Goal: Navigation & Orientation: Find specific page/section

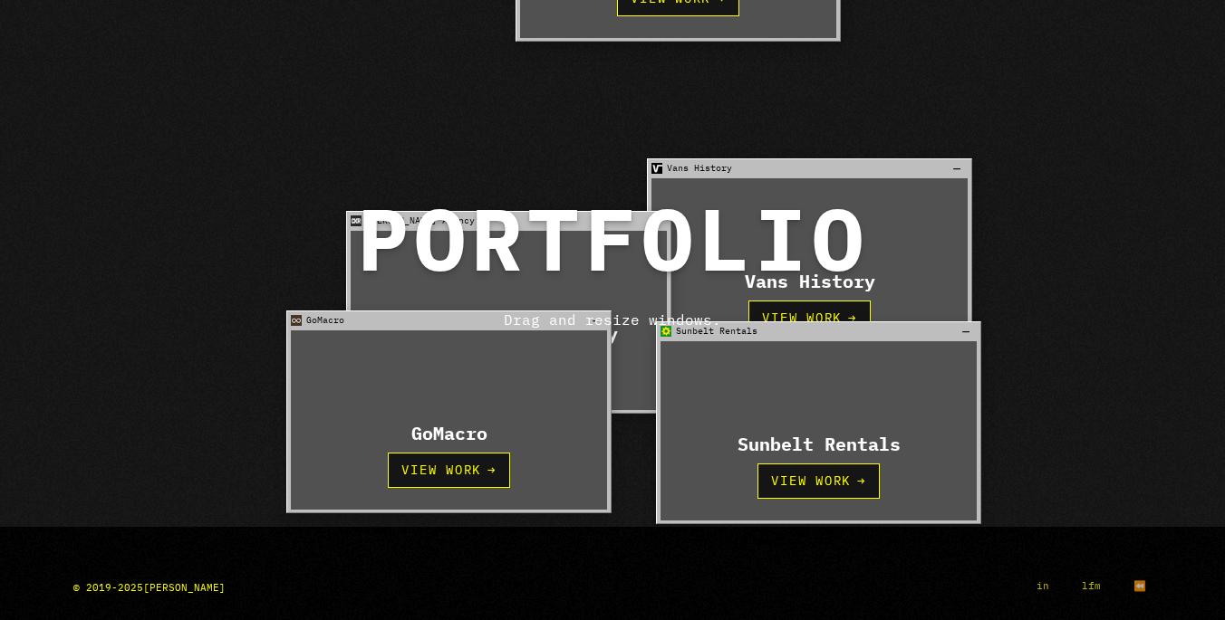
scroll to position [749, 0]
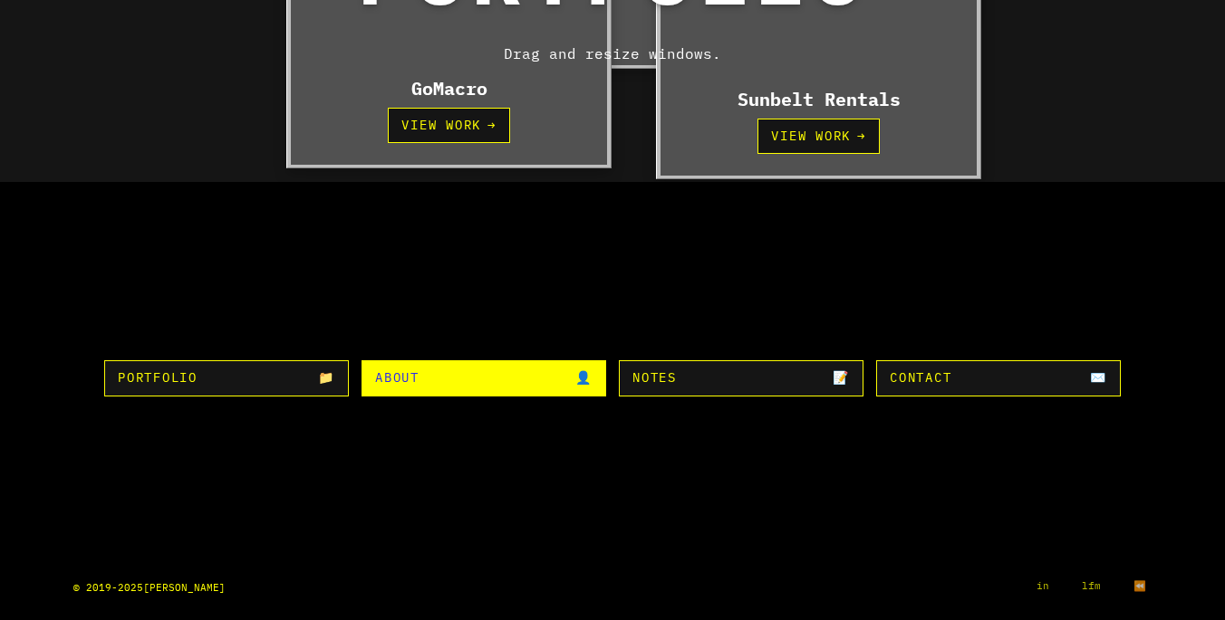
click at [507, 385] on link "👤 About" at bounding box center [483, 378] width 245 height 35
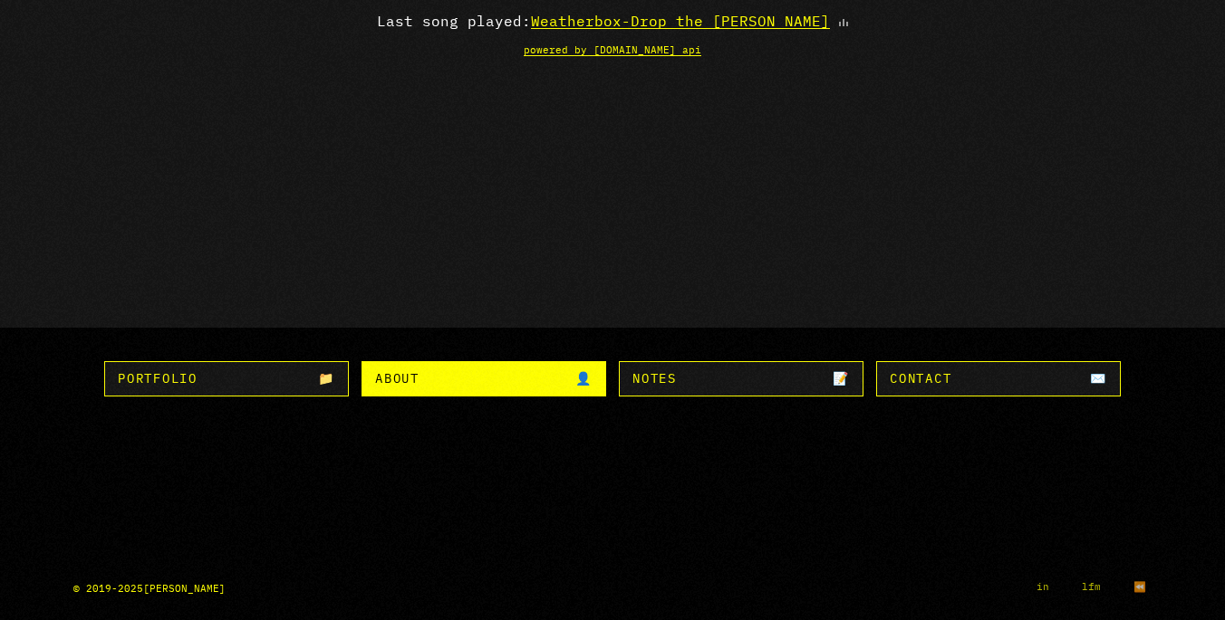
scroll to position [503, 0]
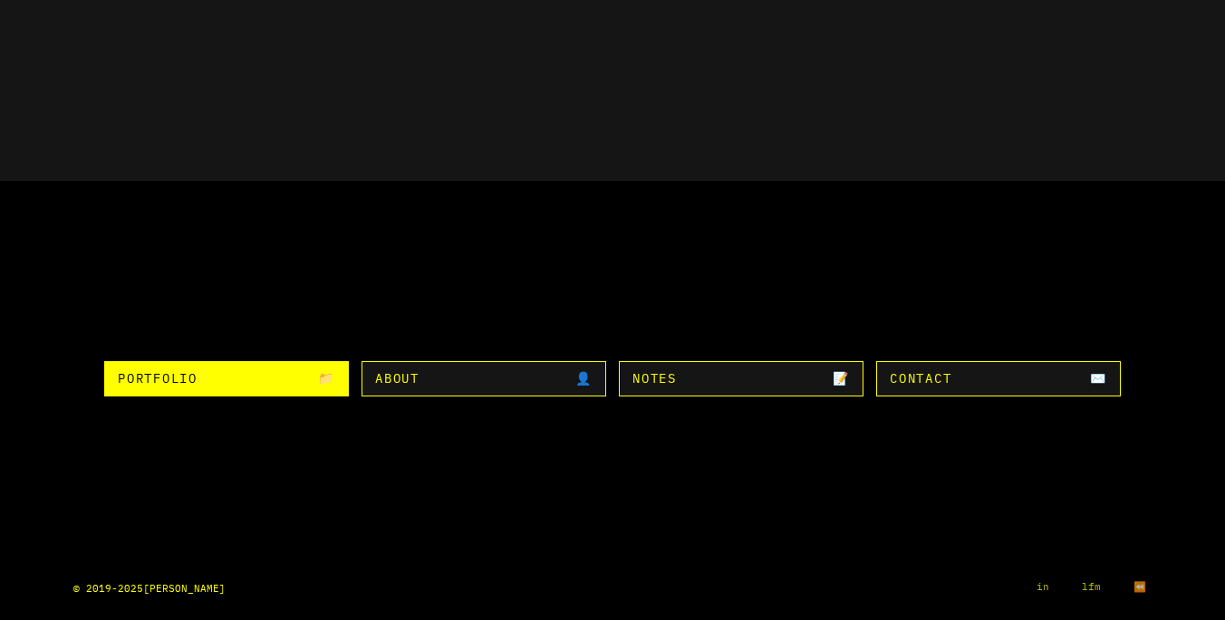
click at [260, 377] on link "📁 Portfolio" at bounding box center [226, 378] width 245 height 35
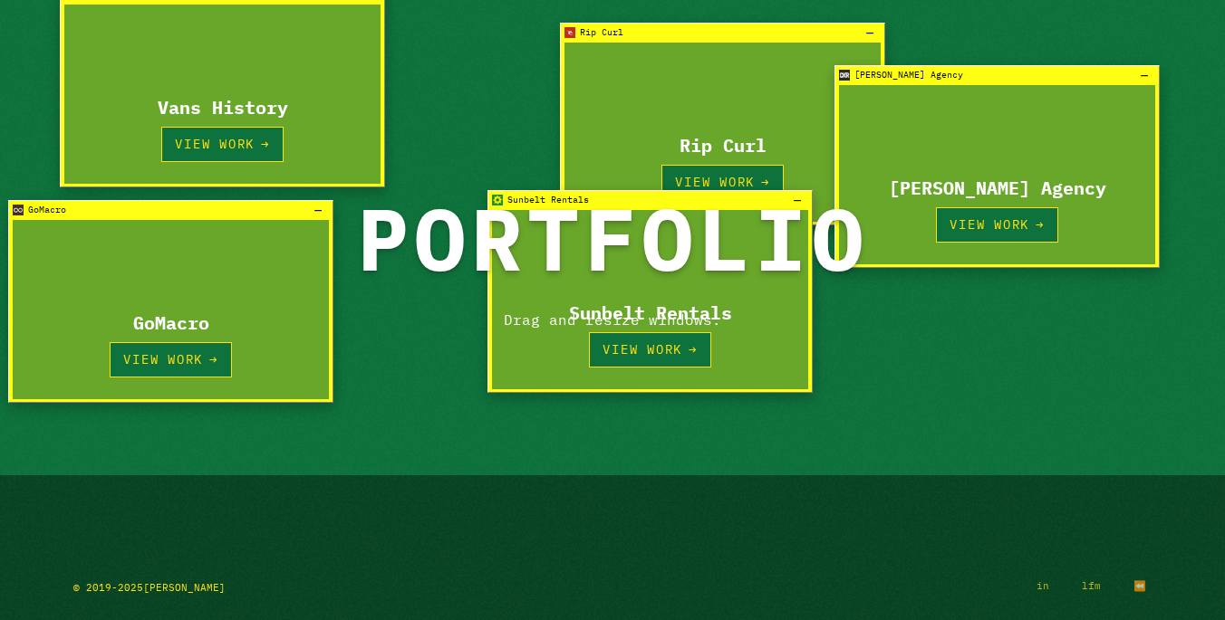
scroll to position [461, 0]
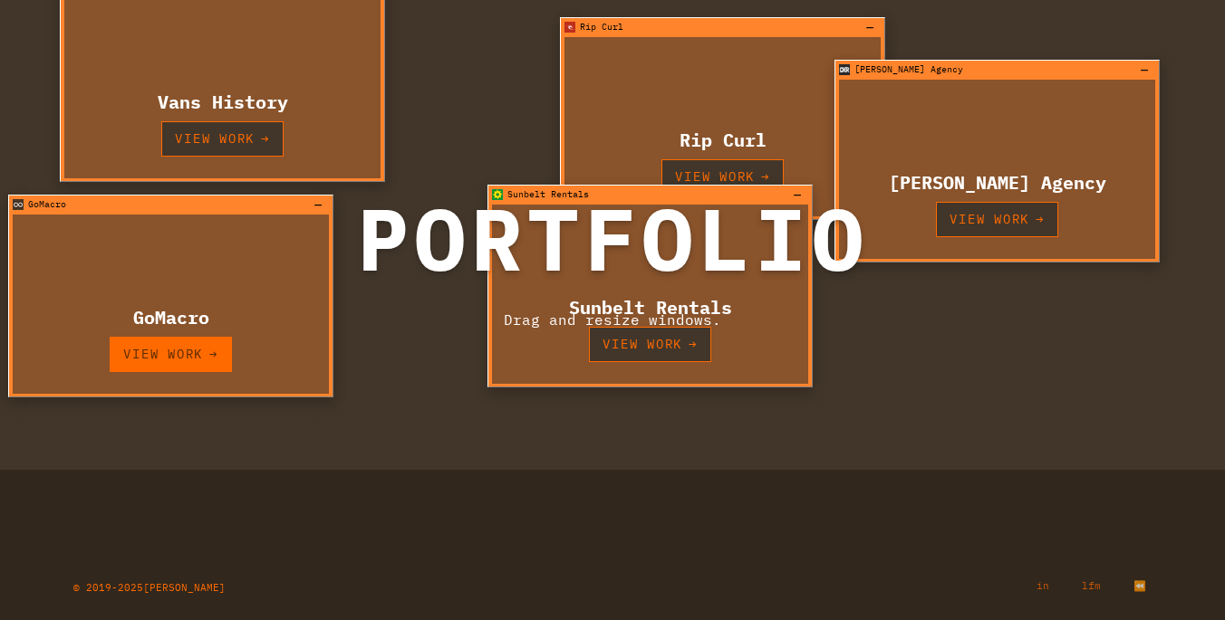
click at [182, 351] on link "View Work →" at bounding box center [171, 354] width 122 height 35
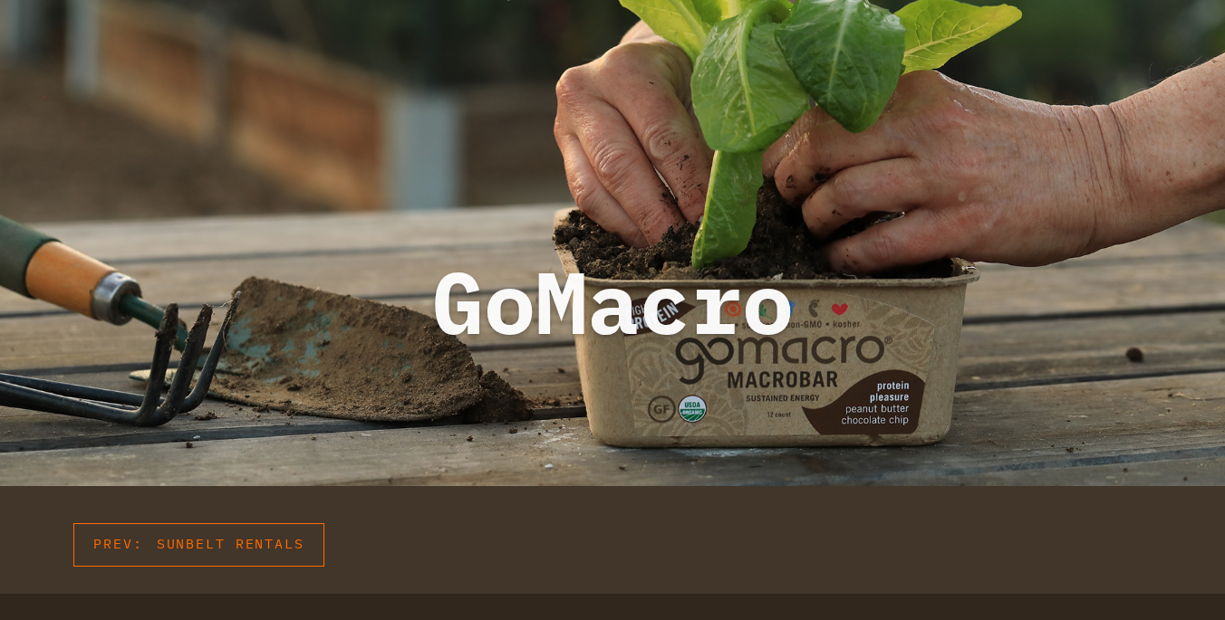
scroll to position [2752, 0]
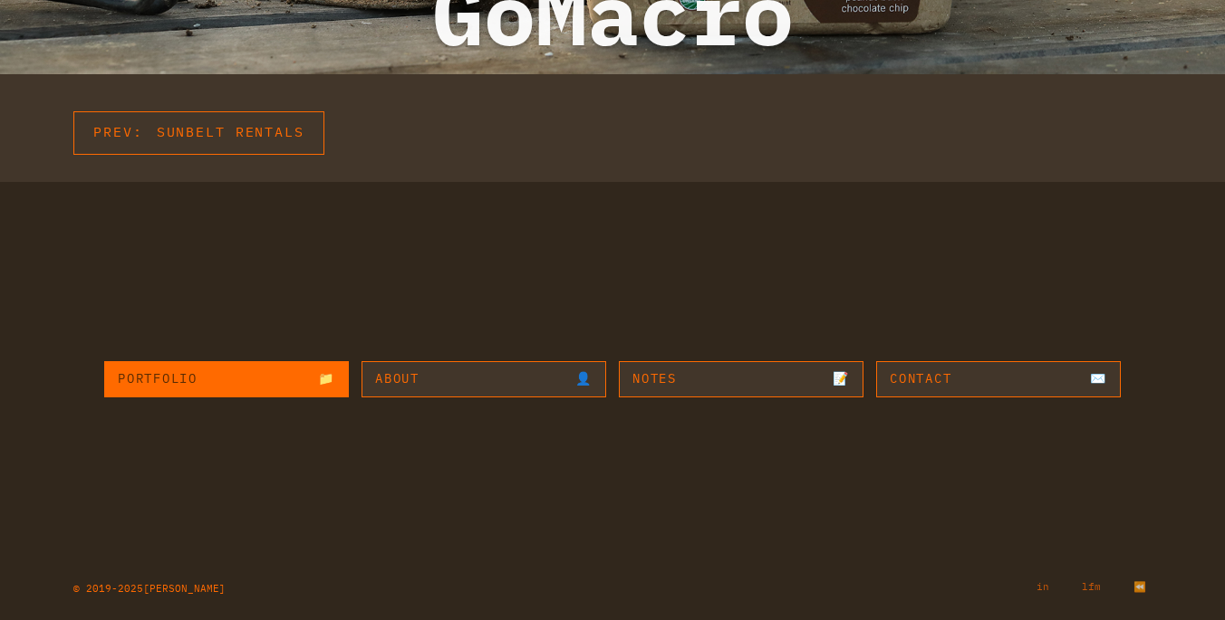
click at [178, 379] on link "📁 Portfolio" at bounding box center [226, 378] width 245 height 35
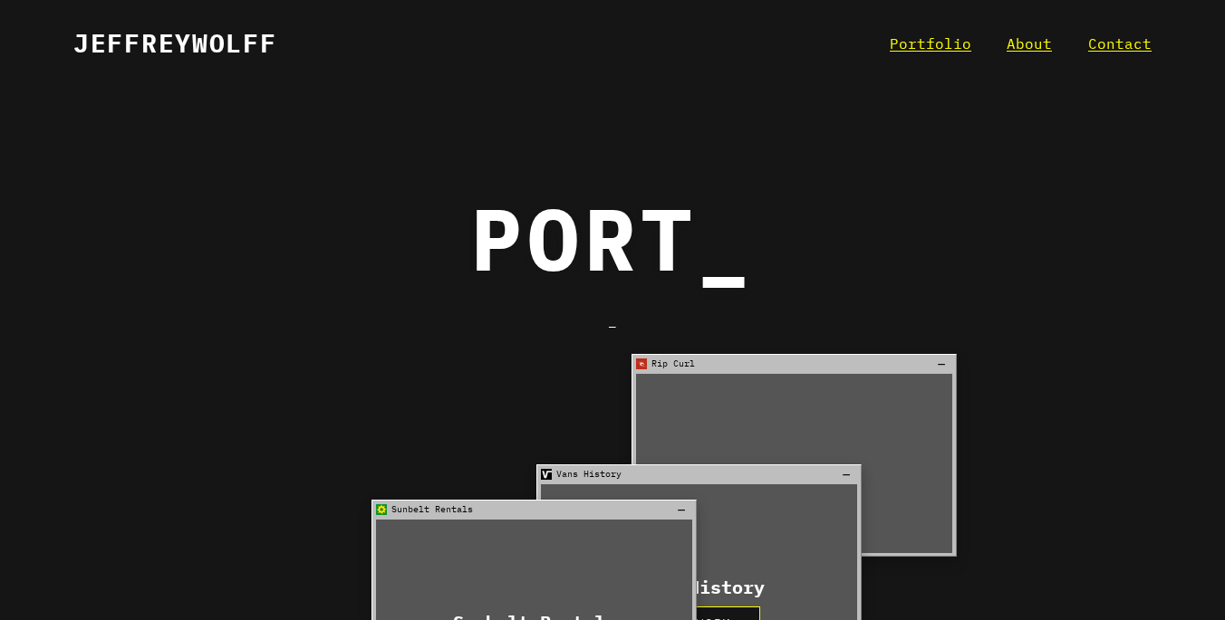
scroll to position [281, 0]
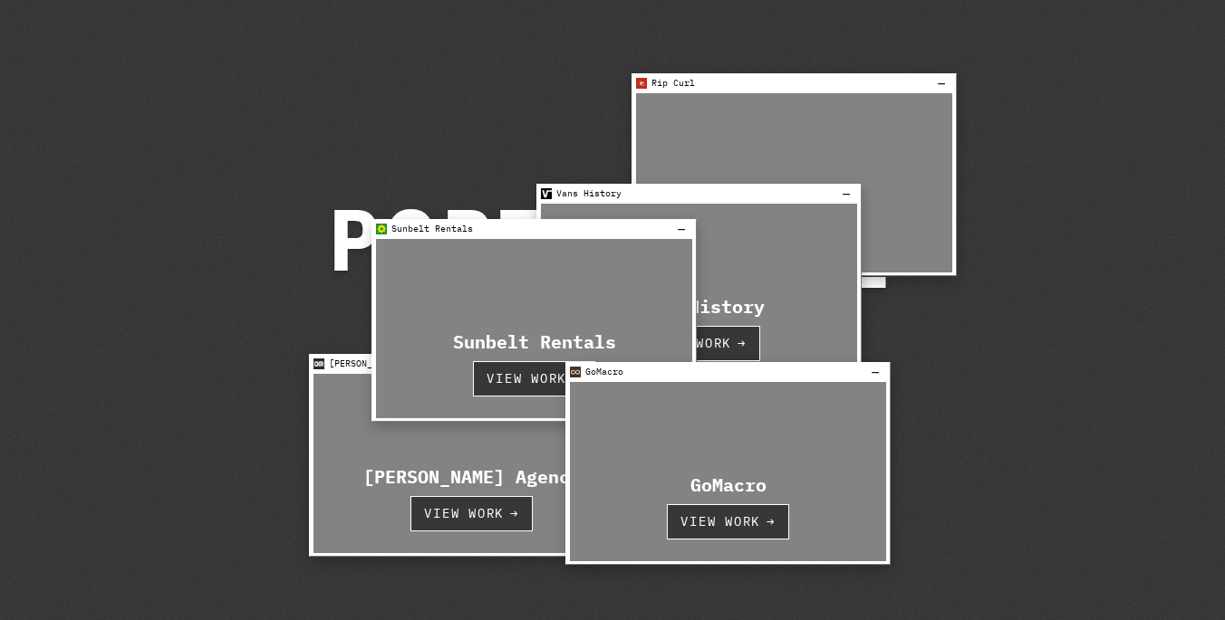
click at [777, 245] on div "Vans History View Work →" at bounding box center [699, 293] width 316 height 179
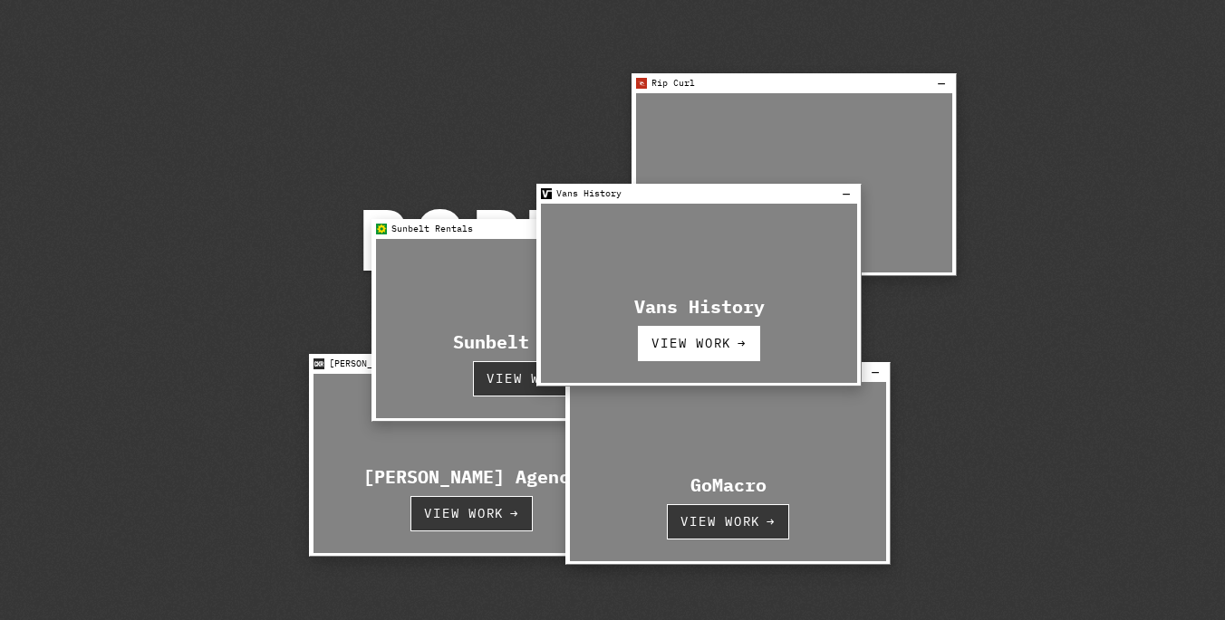
click at [692, 350] on link "View Work →" at bounding box center [699, 343] width 122 height 35
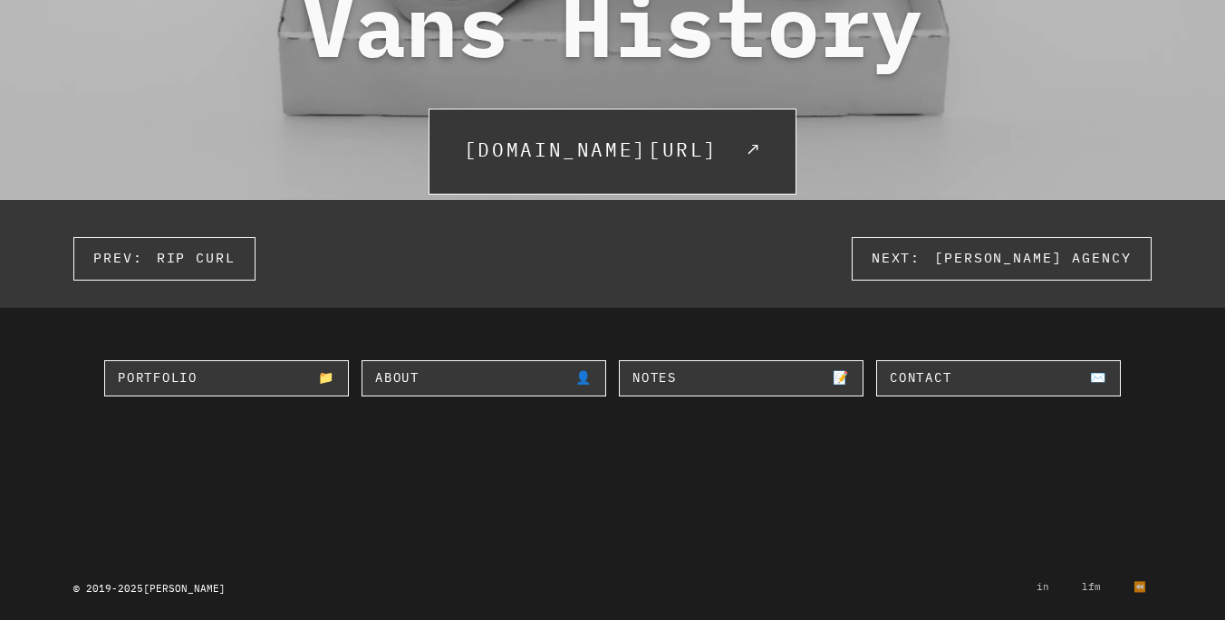
scroll to position [2866, 0]
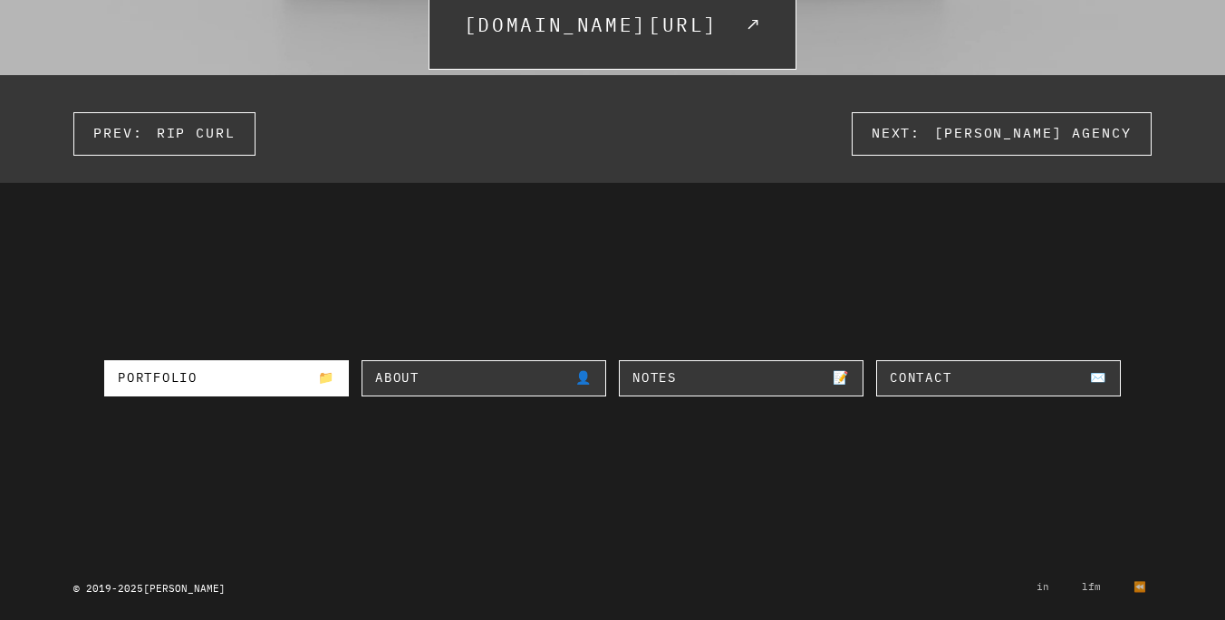
click at [264, 389] on link "📁 Portfolio" at bounding box center [226, 378] width 245 height 35
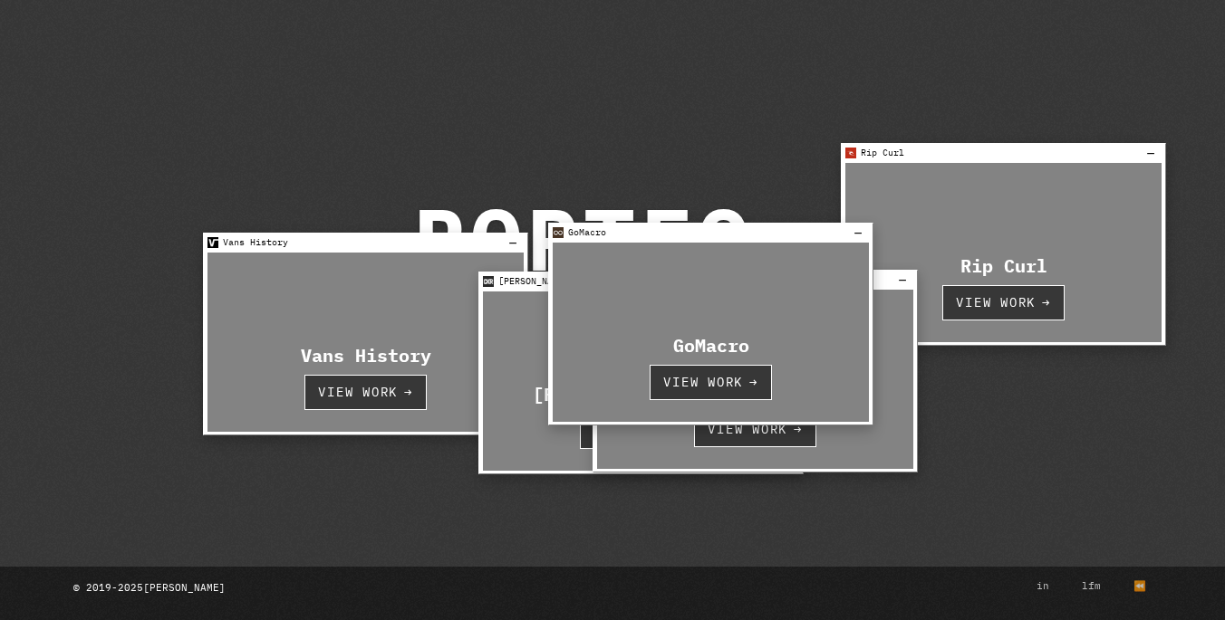
scroll to position [391, 0]
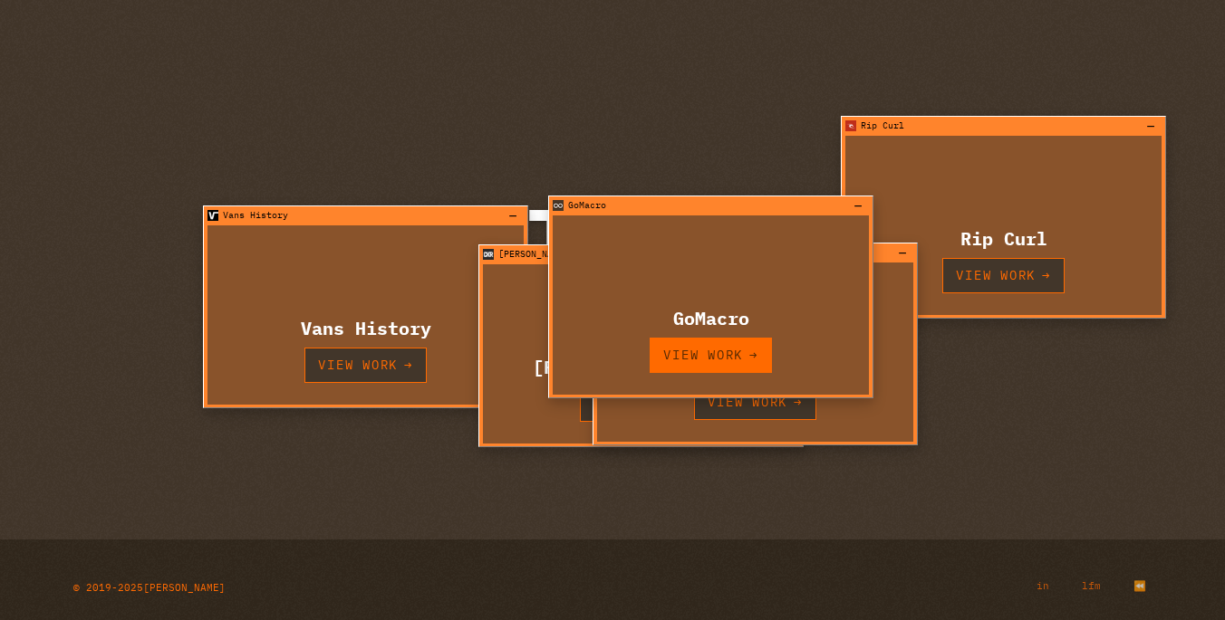
click at [697, 359] on link "View Work →" at bounding box center [710, 355] width 122 height 35
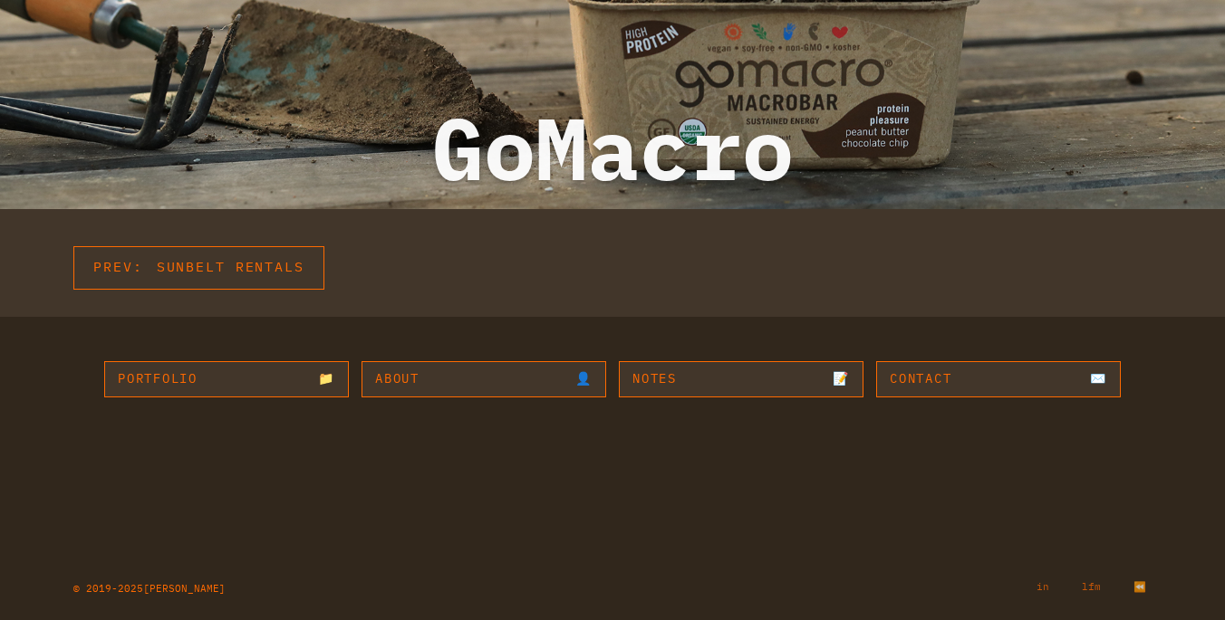
scroll to position [2752, 0]
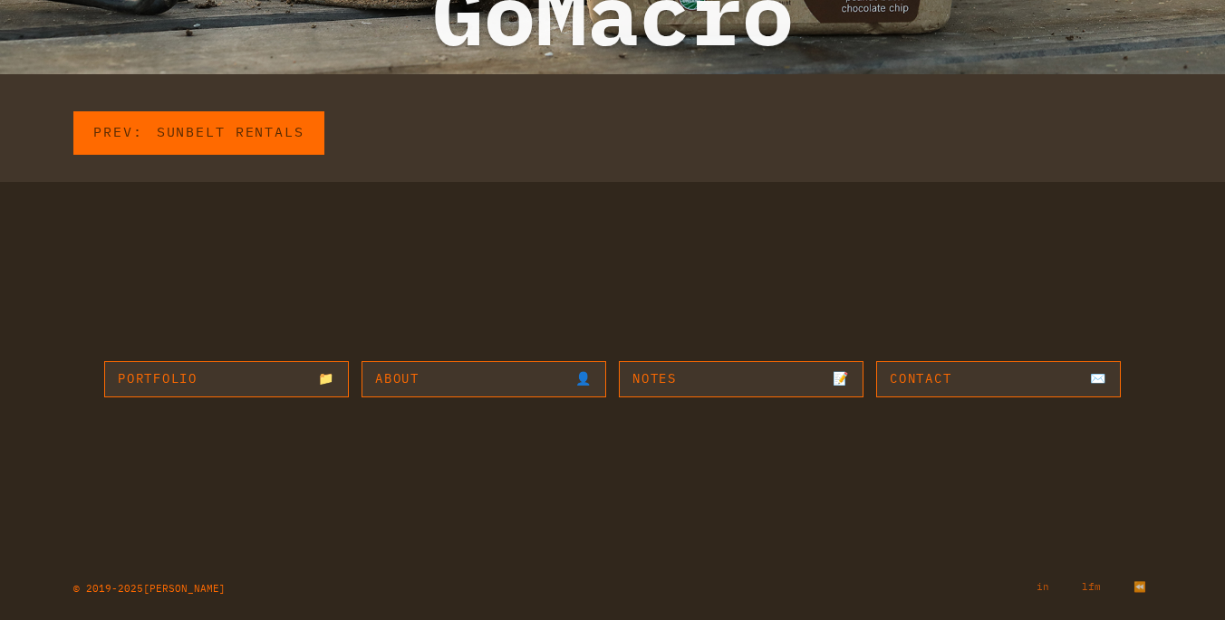
click at [168, 142] on link "Prev: Sunbelt Rentals" at bounding box center [198, 132] width 251 height 43
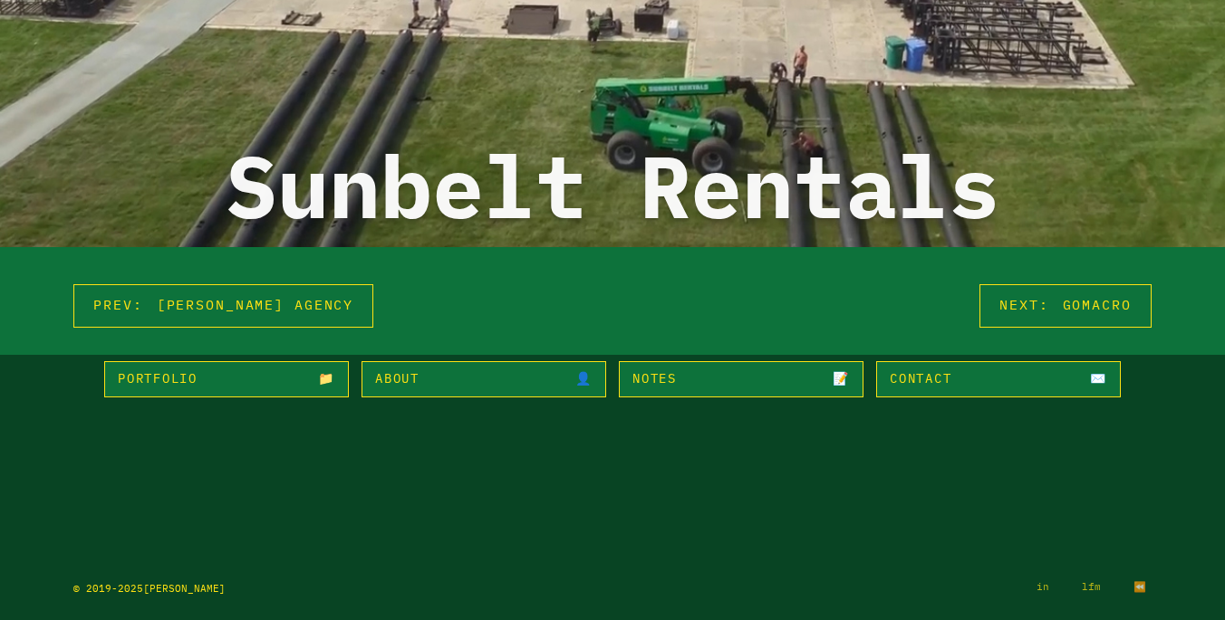
scroll to position [2752, 0]
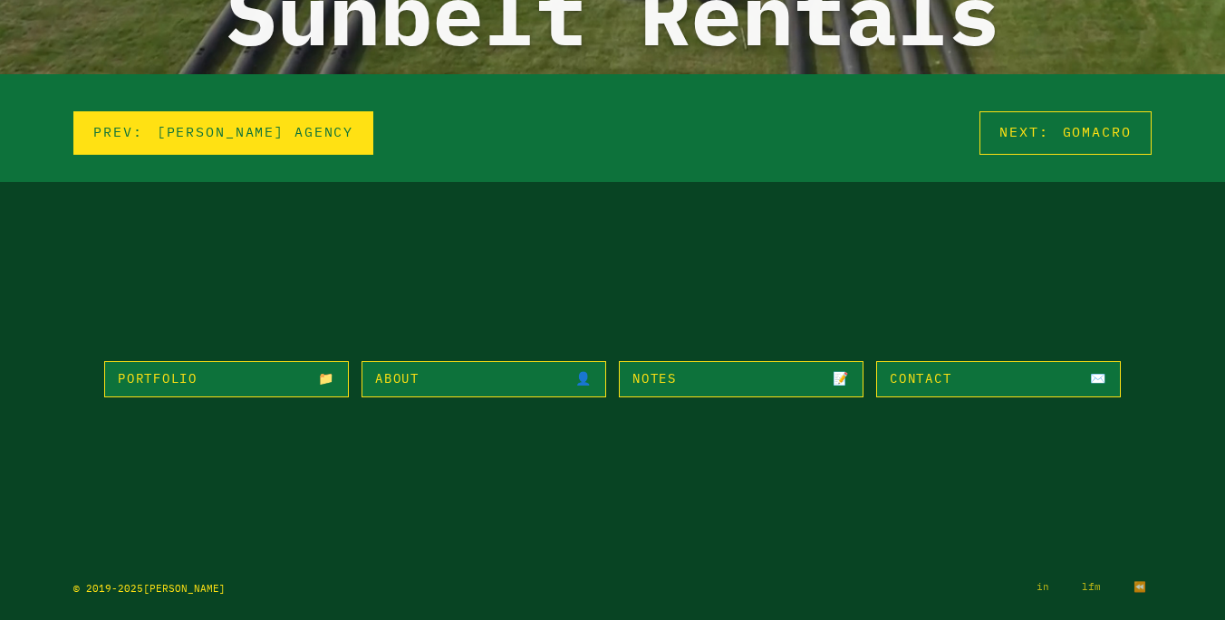
click at [215, 143] on link "Prev: [PERSON_NAME] Agency" at bounding box center [223, 132] width 300 height 43
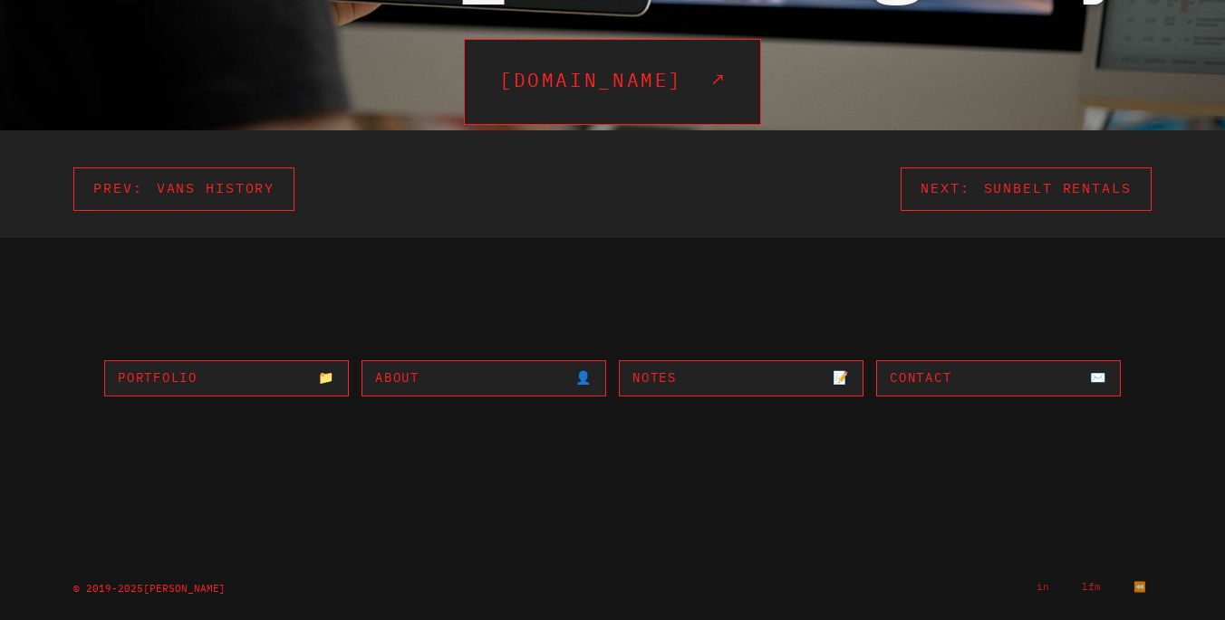
scroll to position [2866, 0]
